Goal: Task Accomplishment & Management: Use online tool/utility

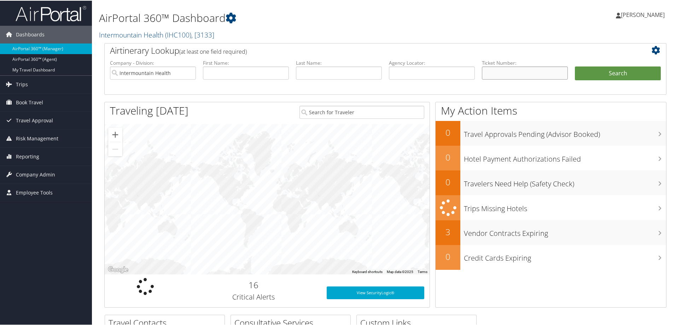
click at [489, 74] on input "text" at bounding box center [525, 72] width 86 height 13
type input "0167310542841"
click at [588, 69] on button "Search" at bounding box center [618, 73] width 86 height 14
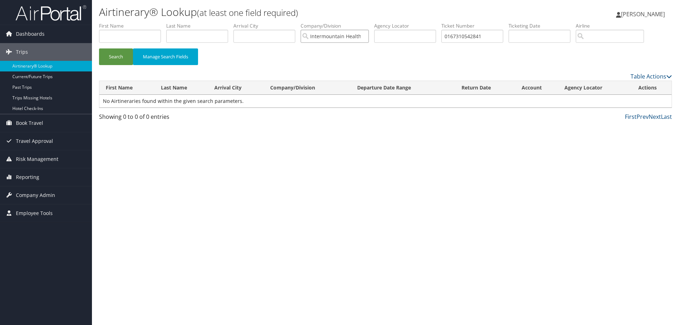
click at [367, 37] on input "Intermountain Health" at bounding box center [335, 36] width 68 height 13
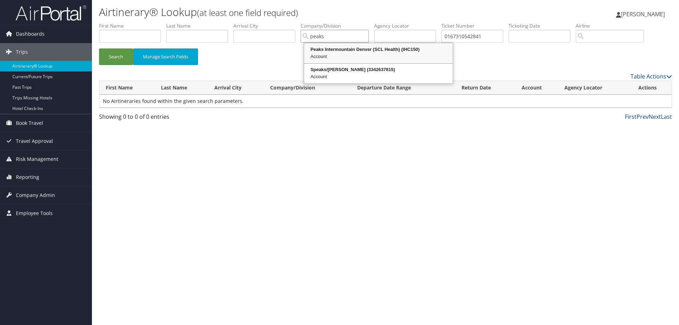
click at [353, 54] on div "Account" at bounding box center [378, 56] width 146 height 7
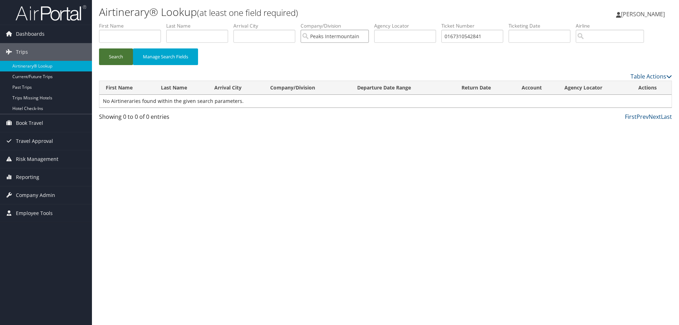
type input "Peaks Intermountain Denver (SCL Health)"
click at [110, 57] on button "Search" at bounding box center [116, 56] width 34 height 17
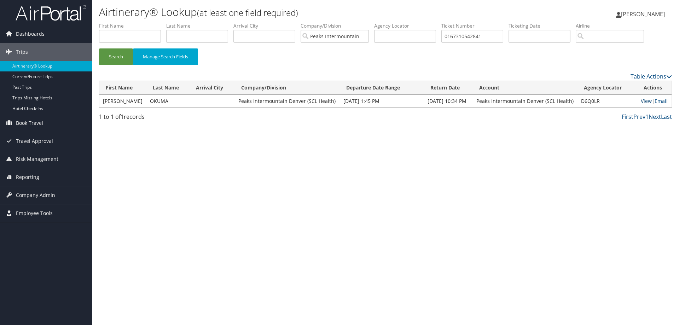
click at [646, 100] on link "View" at bounding box center [646, 101] width 11 height 7
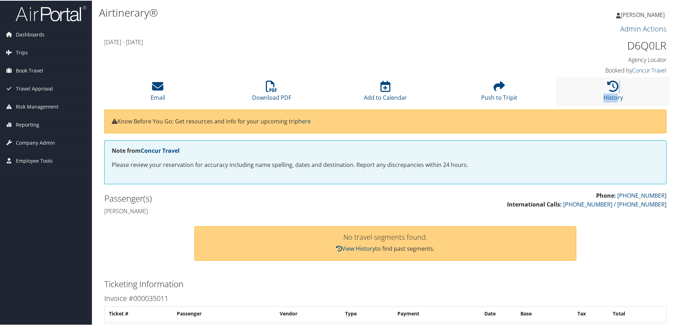
click at [614, 92] on li "History" at bounding box center [613, 90] width 114 height 29
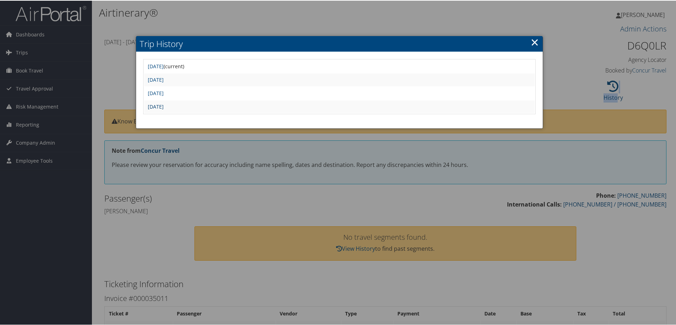
click at [164, 106] on link "Mon Aug 25 18:47:12 MDT 2025" at bounding box center [156, 106] width 16 height 7
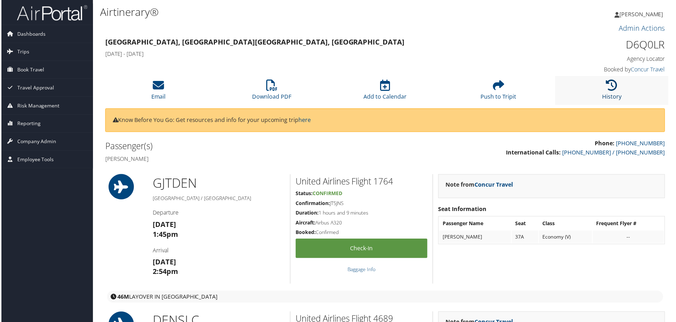
click at [613, 95] on link "History" at bounding box center [613, 92] width 19 height 17
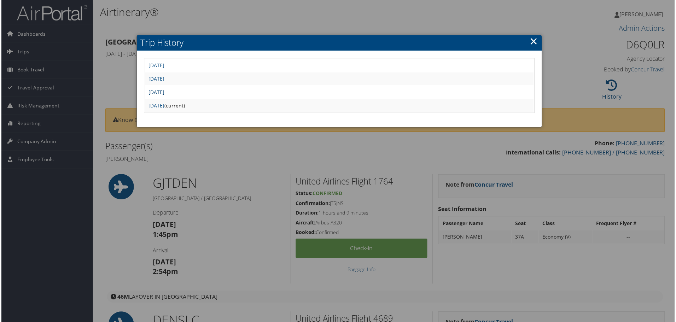
click at [164, 90] on link "Mon Aug 25 21:01:51 MDT 2025" at bounding box center [156, 92] width 16 height 7
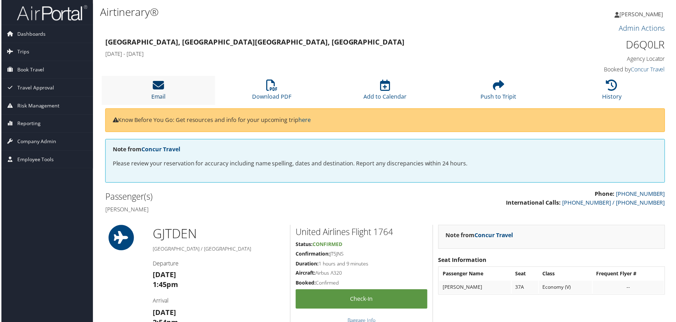
click at [158, 91] on icon at bounding box center [157, 85] width 11 height 11
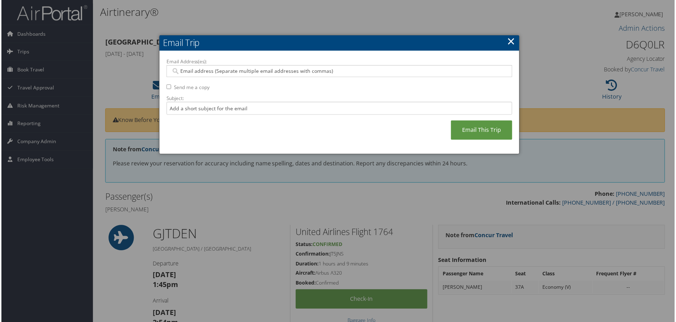
click at [204, 69] on input "Email Address(es):" at bounding box center [339, 71] width 338 height 7
type input "[PERSON_NAME][EMAIL_ADDRESS][DOMAIN_NAME]"
click at [483, 133] on link "Email This Trip" at bounding box center [483, 130] width 62 height 19
